Goal: Transaction & Acquisition: Download file/media

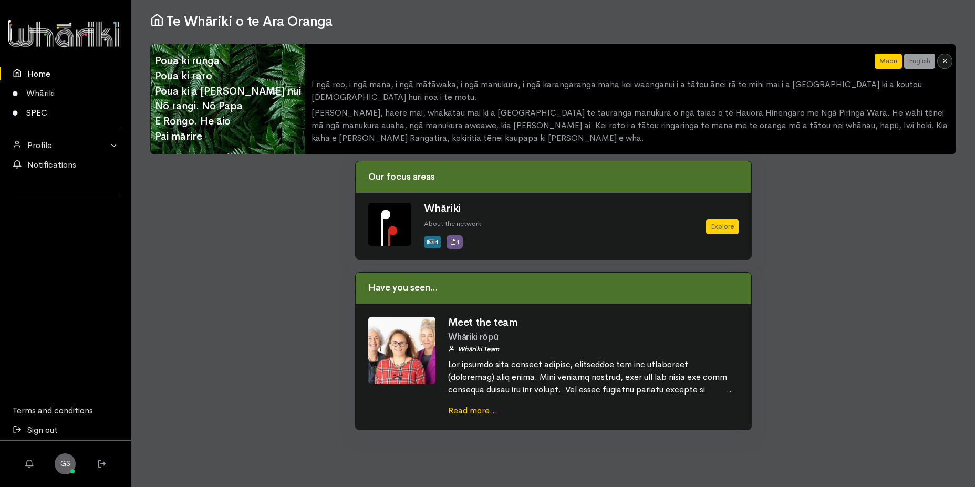
click at [33, 109] on link "SPEC" at bounding box center [65, 112] width 131 height 19
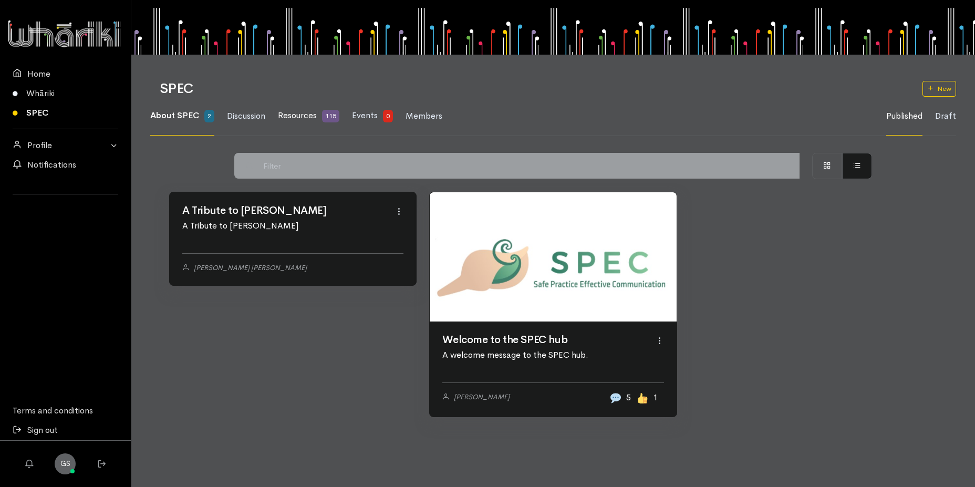
click at [305, 114] on span "Resources" at bounding box center [297, 115] width 39 height 11
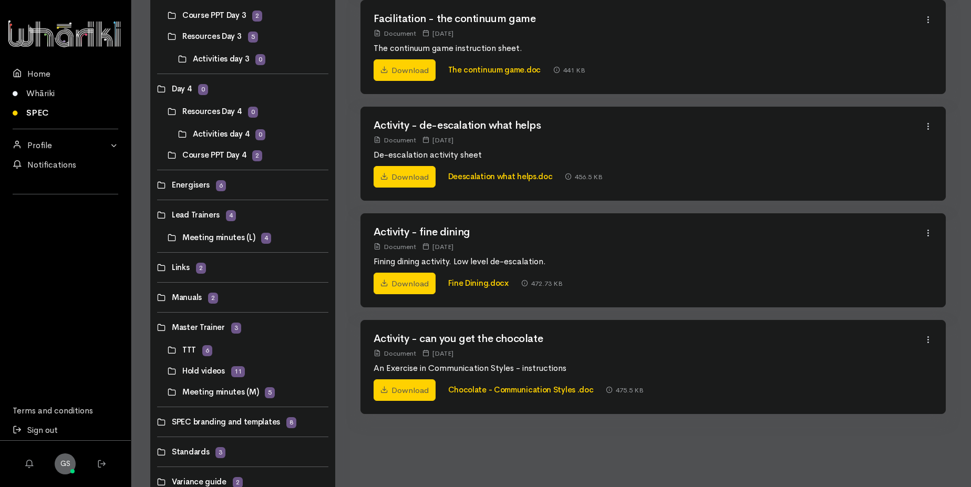
scroll to position [508, 0]
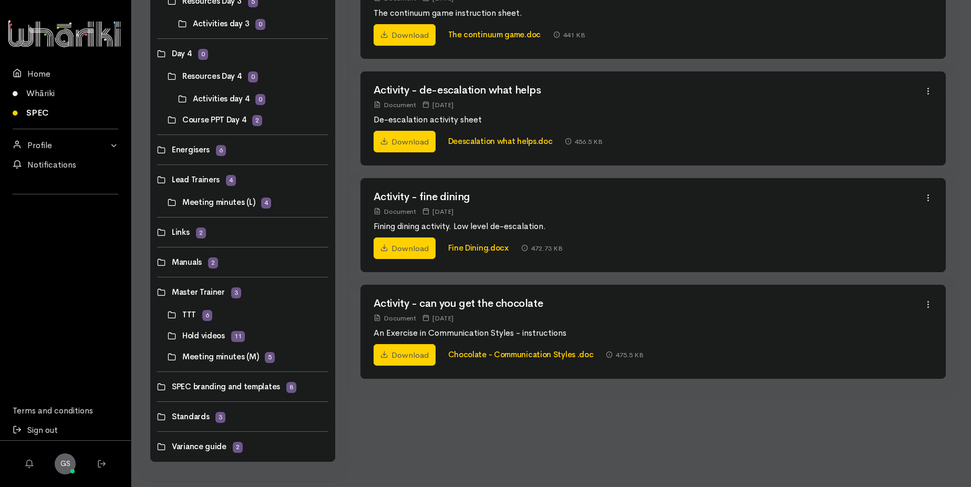
click at [157, 262] on link at bounding box center [157, 262] width 0 height 0
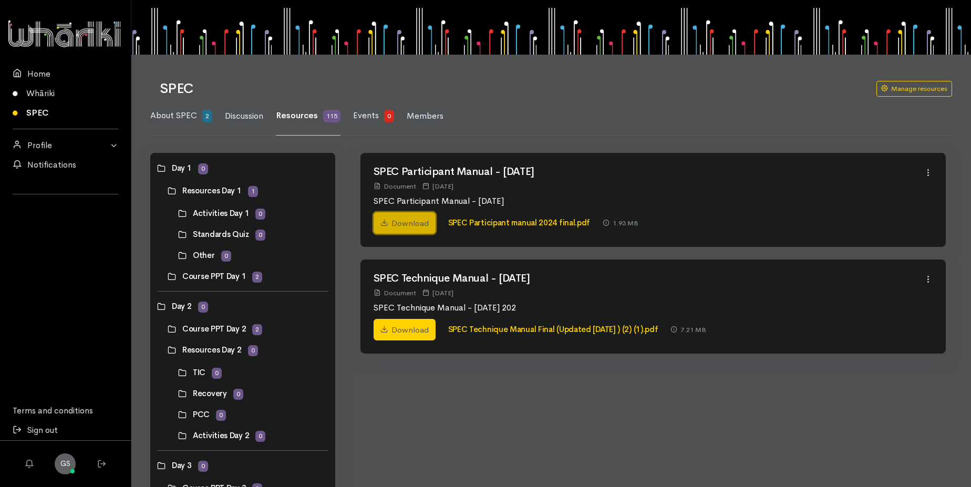
click at [408, 221] on link "Download" at bounding box center [405, 223] width 62 height 22
click at [418, 332] on link "Download" at bounding box center [405, 330] width 62 height 22
